Goal: Task Accomplishment & Management: Use online tool/utility

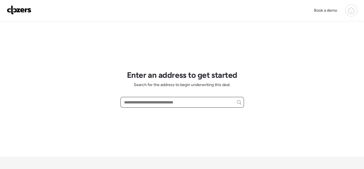
click at [146, 102] on input "text" at bounding box center [182, 103] width 118 height 8
paste input "**********"
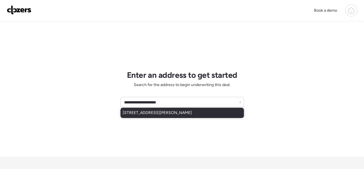
click at [138, 113] on span "[STREET_ADDRESS][PERSON_NAME]" at bounding box center [157, 113] width 69 height 6
type input "**********"
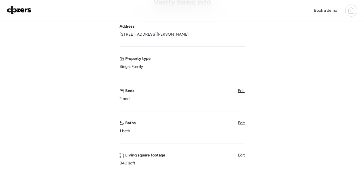
scroll to position [57, 0]
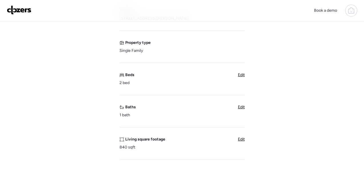
click at [241, 75] on span "Edit" at bounding box center [241, 75] width 7 height 5
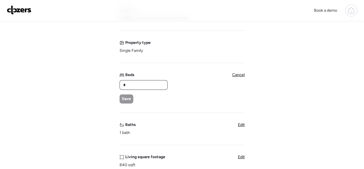
click at [162, 82] on input "*" at bounding box center [143, 85] width 43 height 8
type input "*"
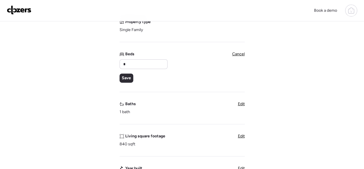
scroll to position [114, 0]
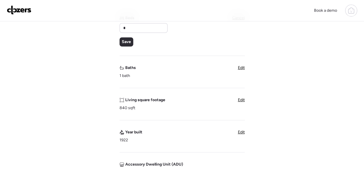
click at [243, 100] on span "Edit" at bounding box center [241, 100] width 7 height 5
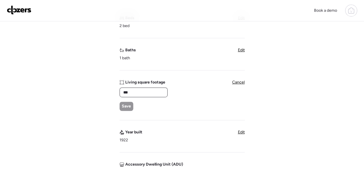
click at [157, 95] on input "***" at bounding box center [143, 93] width 43 height 8
type input "****"
click at [129, 105] on span "Save" at bounding box center [126, 107] width 9 height 6
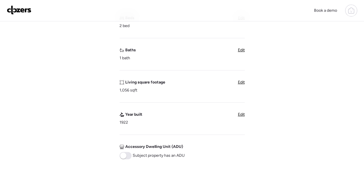
scroll to position [86, 0]
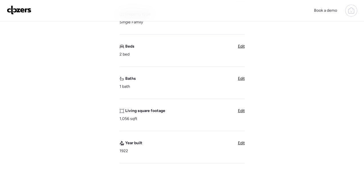
click at [245, 44] on div "Verify basic info Please verify that our data for this property is correct. Add…" at bounding box center [182, 142] width 354 height 412
click at [243, 46] on span "Edit" at bounding box center [241, 46] width 7 height 5
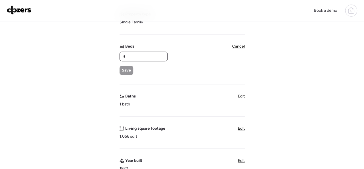
click at [155, 57] on input "*" at bounding box center [143, 57] width 43 height 8
type input "*"
click at [121, 70] on div "Save" at bounding box center [126, 70] width 14 height 9
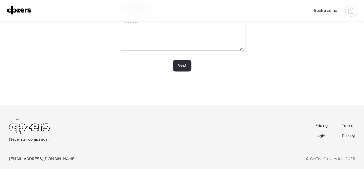
scroll to position [334, 0]
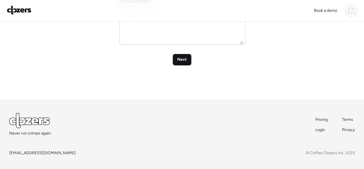
click at [183, 60] on span "Next" at bounding box center [181, 60] width 9 height 6
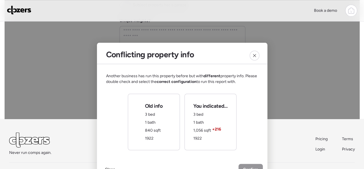
scroll to position [229, 0]
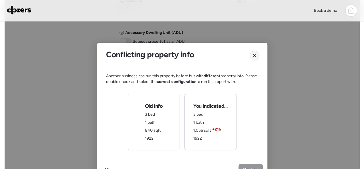
click at [253, 56] on icon at bounding box center [254, 55] width 3 height 3
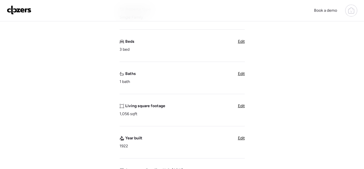
scroll to position [86, 0]
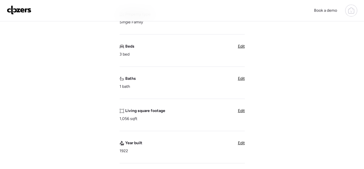
click at [240, 111] on span "Edit" at bounding box center [241, 111] width 7 height 5
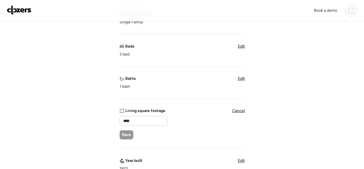
click at [146, 115] on div "Living square footage **** Save" at bounding box center [142, 123] width 47 height 31
click at [132, 122] on input "****" at bounding box center [143, 121] width 43 height 8
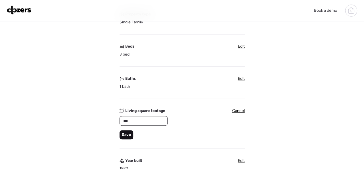
type input "***"
click at [127, 135] on span "Save" at bounding box center [126, 135] width 9 height 6
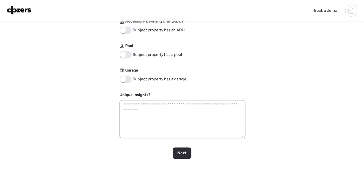
scroll to position [334, 0]
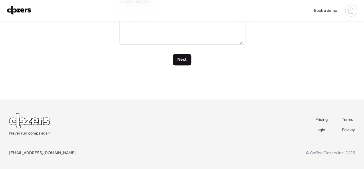
click at [180, 60] on span "Next" at bounding box center [181, 60] width 9 height 6
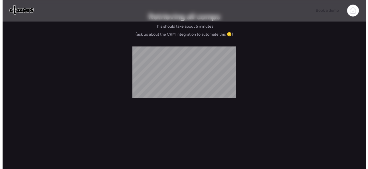
scroll to position [0, 0]
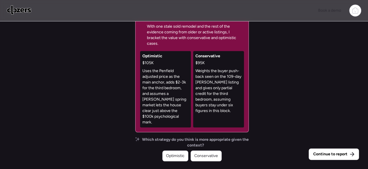
click at [328, 155] on span "Continue to report" at bounding box center [331, 155] width 34 height 6
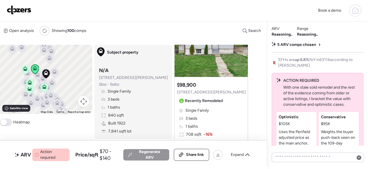
scroll to position [29, 0]
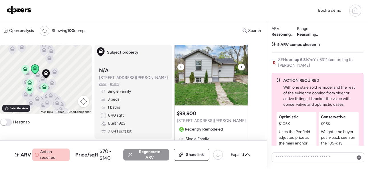
click at [241, 66] on icon at bounding box center [242, 67] width 2 height 7
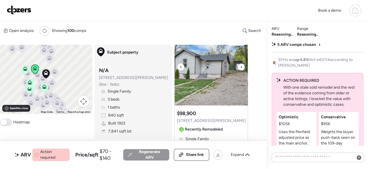
click at [241, 66] on icon at bounding box center [242, 67] width 2 height 7
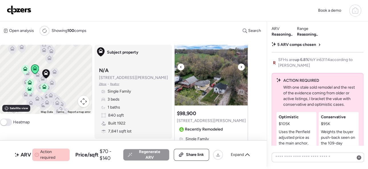
click at [241, 66] on icon at bounding box center [242, 67] width 2 height 7
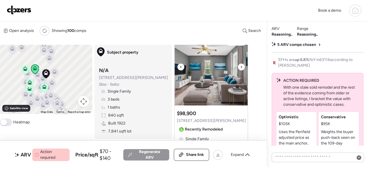
click at [241, 66] on icon at bounding box center [242, 67] width 2 height 7
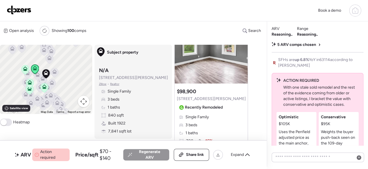
scroll to position [0, 0]
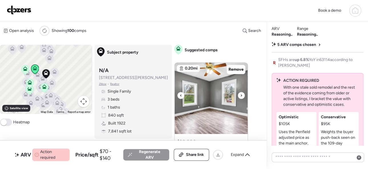
click at [241, 94] on icon at bounding box center [242, 95] width 2 height 7
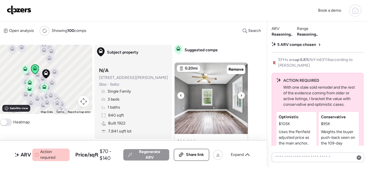
click at [241, 94] on icon at bounding box center [242, 95] width 2 height 7
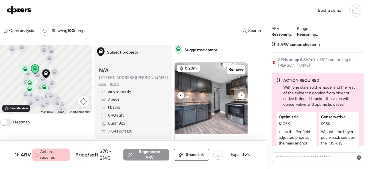
click at [241, 94] on icon at bounding box center [242, 95] width 2 height 7
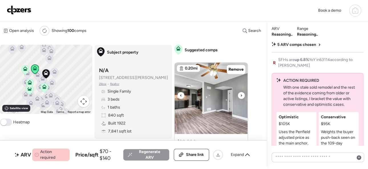
click at [241, 94] on icon at bounding box center [242, 95] width 2 height 7
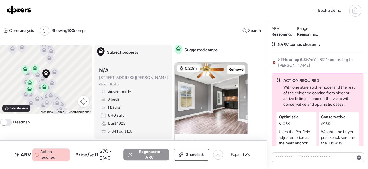
click at [73, 7] on div "Book a demo" at bounding box center [184, 11] width 355 height 12
